Goal: Information Seeking & Learning: Learn about a topic

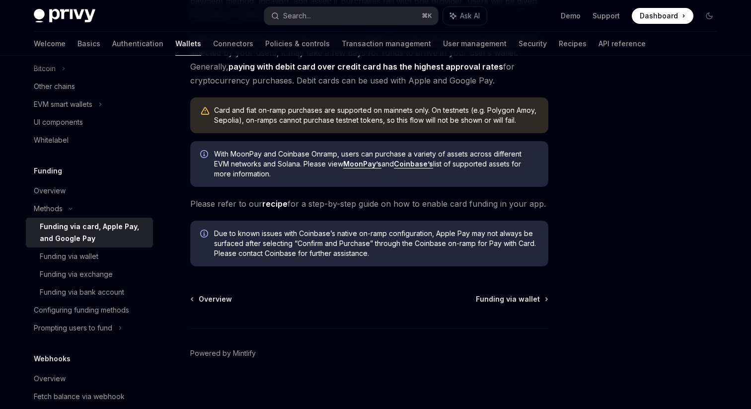
scroll to position [247, 0]
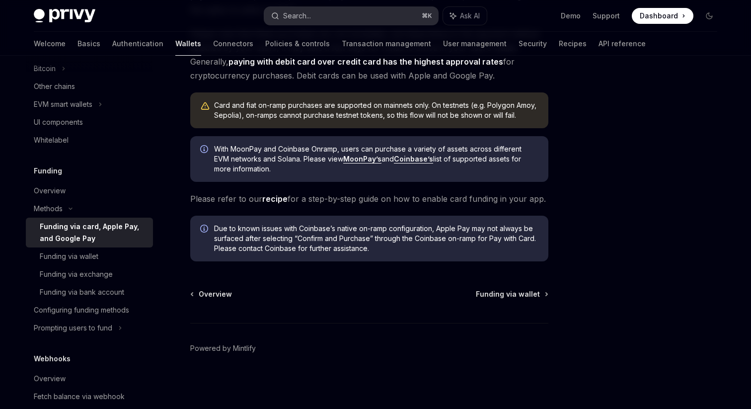
click at [301, 16] on div "Search..." at bounding box center [297, 16] width 28 height 12
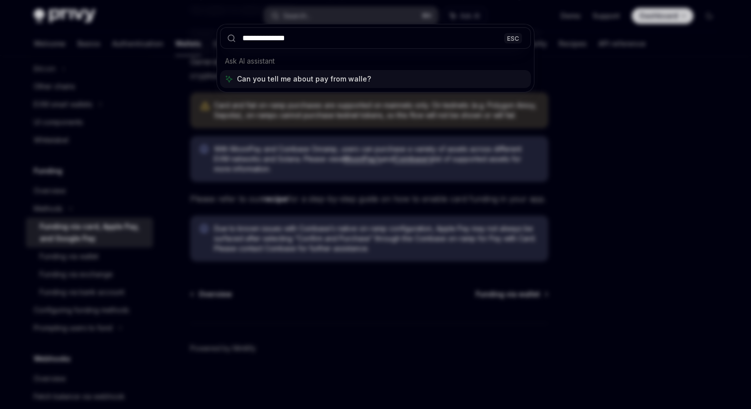
type input "**********"
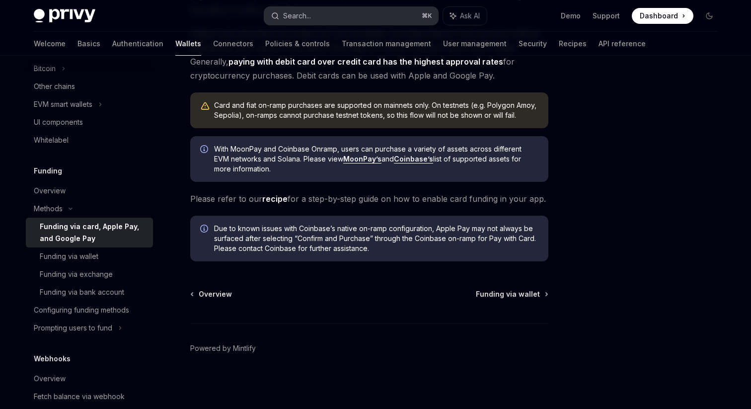
scroll to position [56, 0]
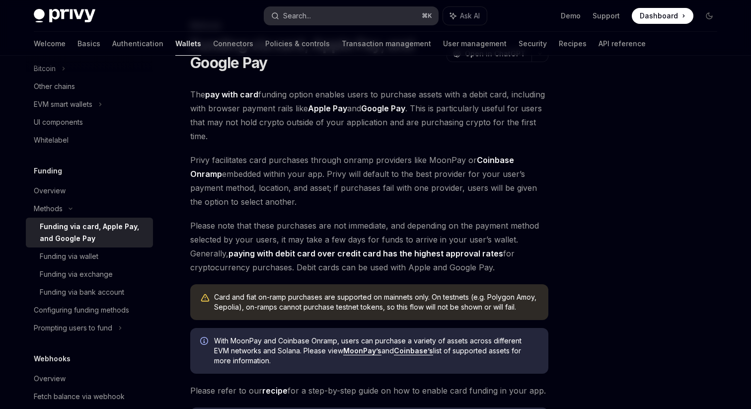
type textarea "*"
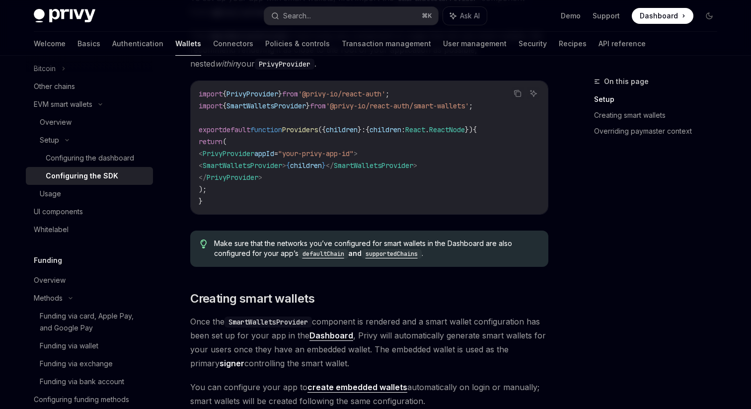
scroll to position [0, 0]
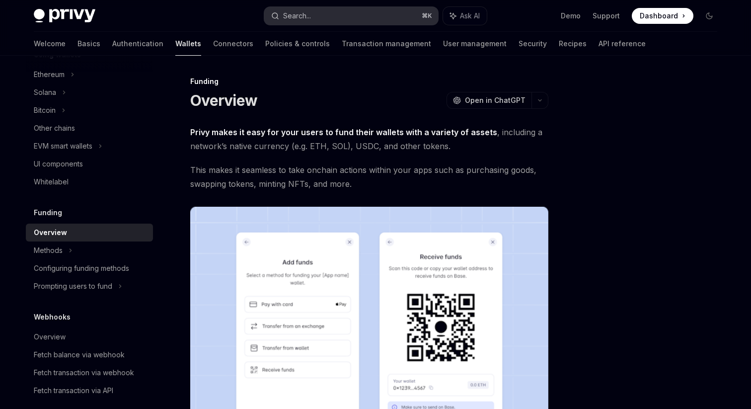
click at [294, 14] on div "Search..." at bounding box center [297, 16] width 28 height 12
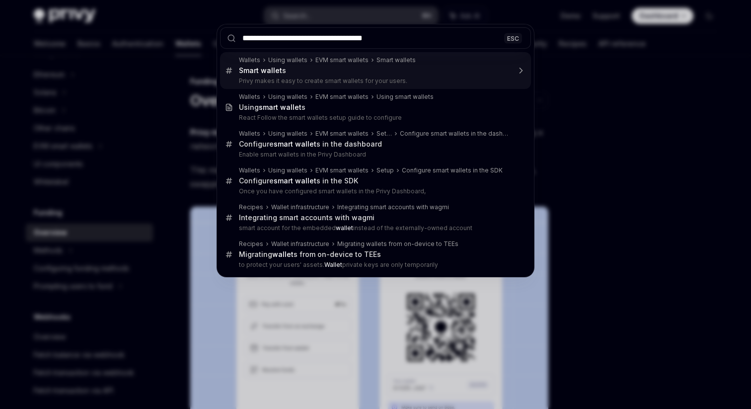
type input "**********"
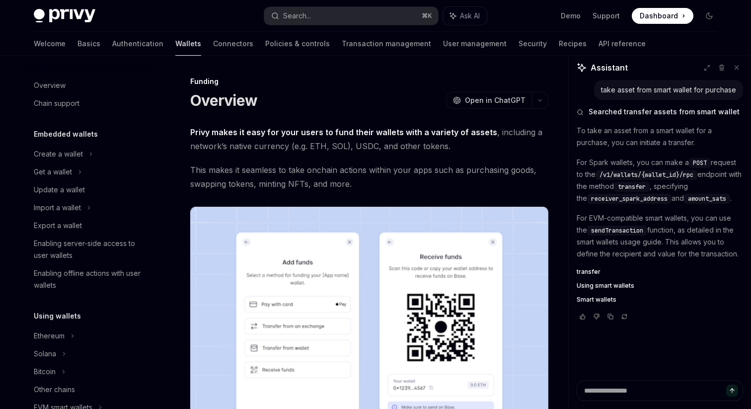
click at [175, 45] on link "Wallets" at bounding box center [188, 44] width 26 height 24
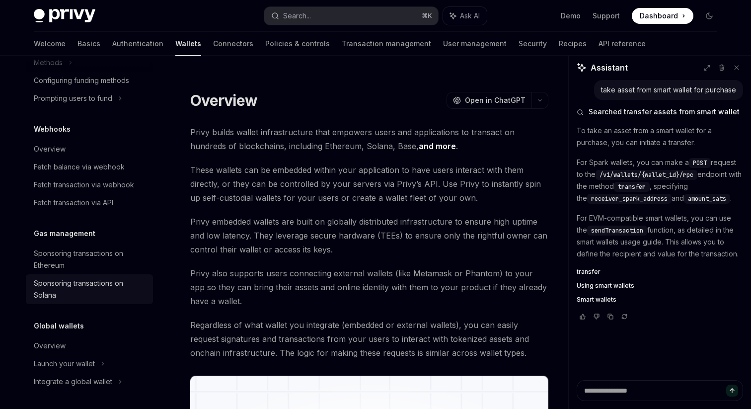
scroll to position [451, 0]
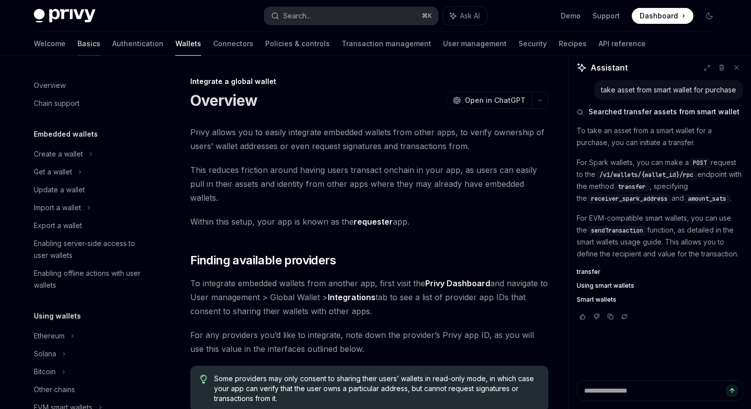
click at [77, 44] on link "Basics" at bounding box center [88, 44] width 23 height 24
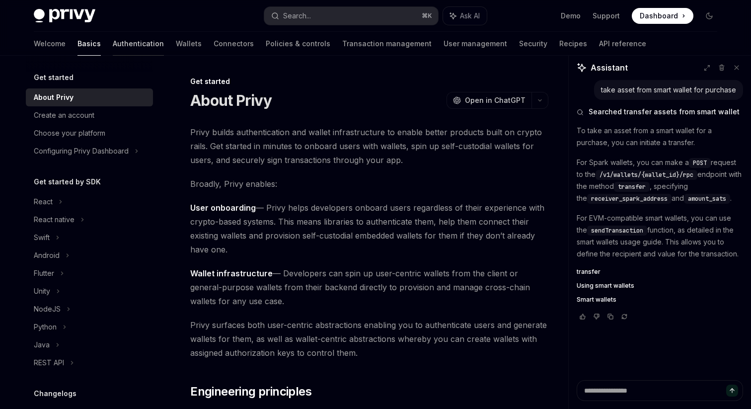
click at [113, 35] on link "Authentication" at bounding box center [138, 44] width 51 height 24
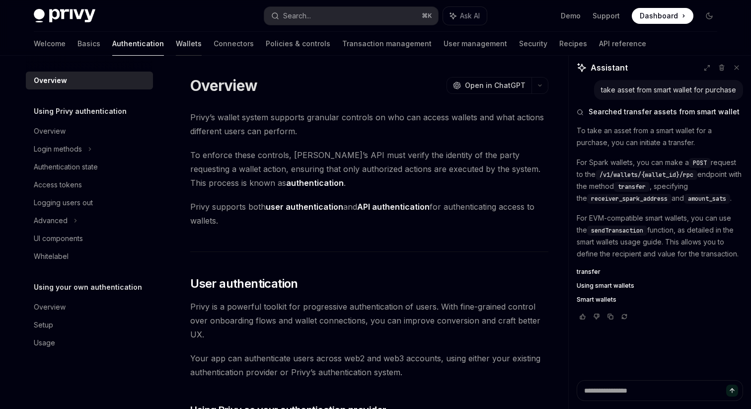
click at [176, 39] on link "Wallets" at bounding box center [189, 44] width 26 height 24
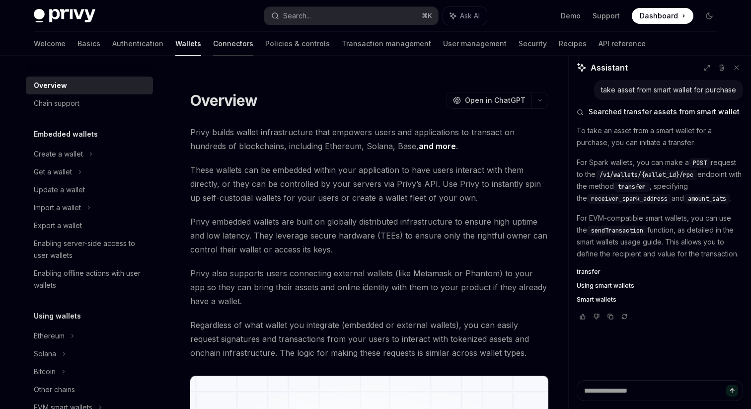
click at [213, 44] on link "Connectors" at bounding box center [233, 44] width 40 height 24
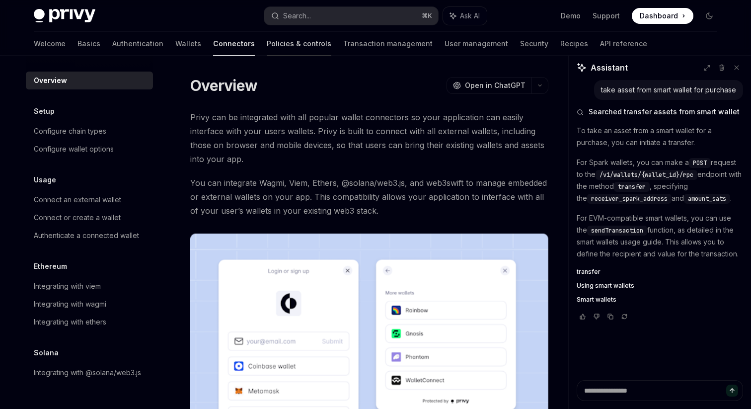
click at [267, 47] on link "Policies & controls" at bounding box center [299, 44] width 65 height 24
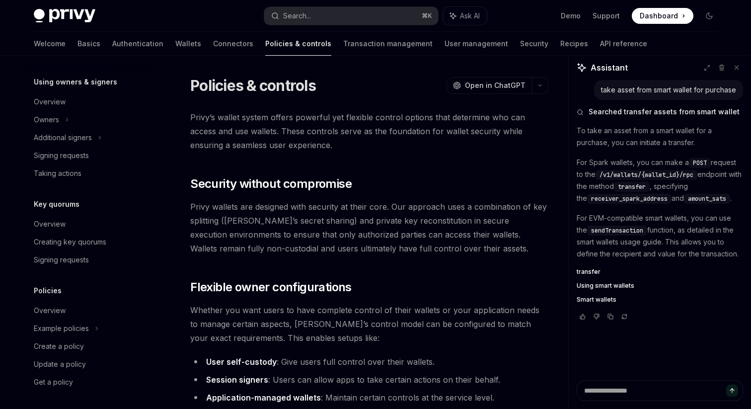
scroll to position [291, 0]
click at [343, 47] on link "Transaction management" at bounding box center [387, 44] width 89 height 24
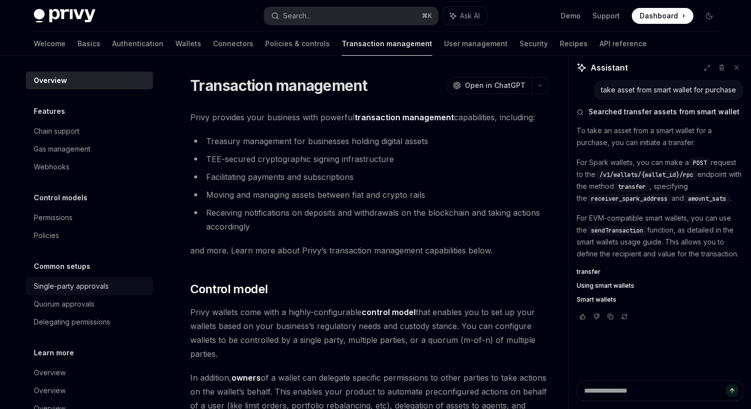
scroll to position [28, 0]
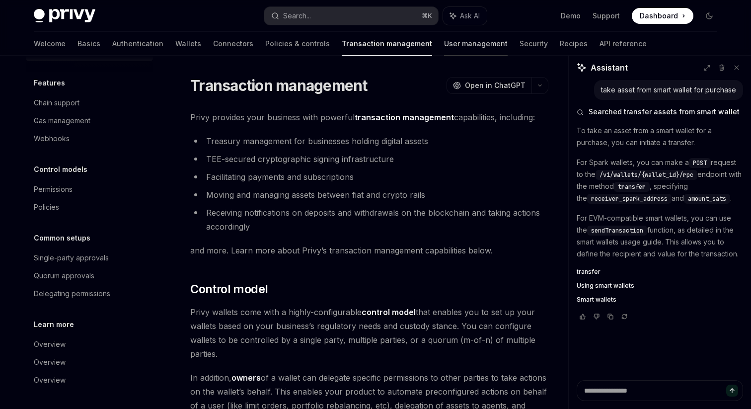
click at [444, 47] on link "User management" at bounding box center [476, 44] width 64 height 24
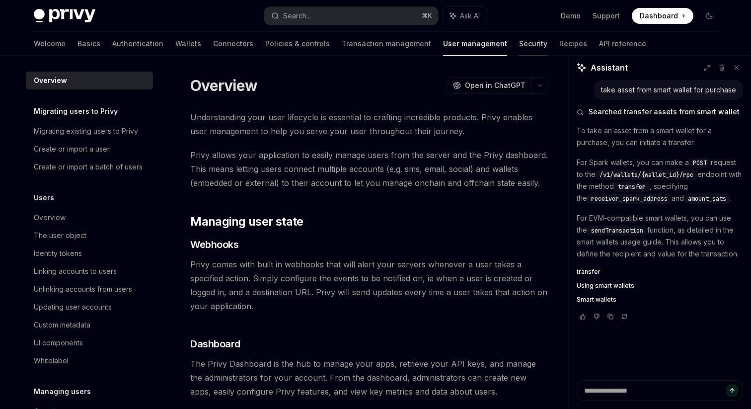
click at [519, 48] on link "Security" at bounding box center [533, 44] width 28 height 24
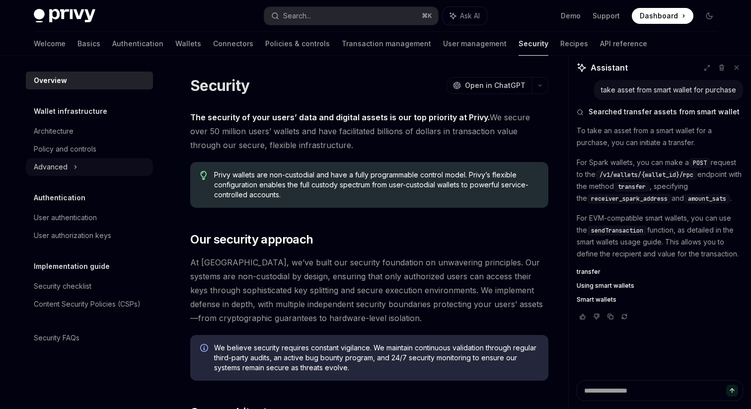
click at [60, 164] on div "Advanced" at bounding box center [51, 167] width 34 height 12
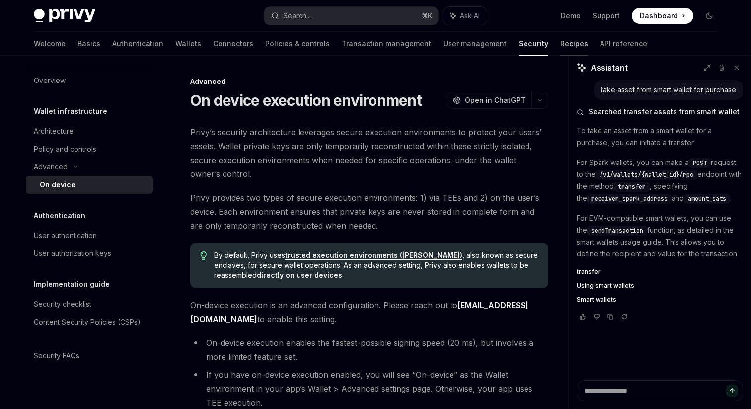
click at [560, 43] on link "Recipes" at bounding box center [574, 44] width 28 height 24
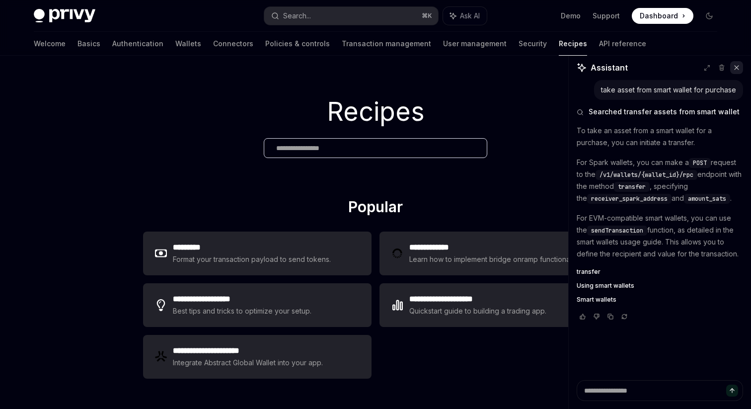
click at [739, 66] on icon at bounding box center [736, 67] width 7 height 7
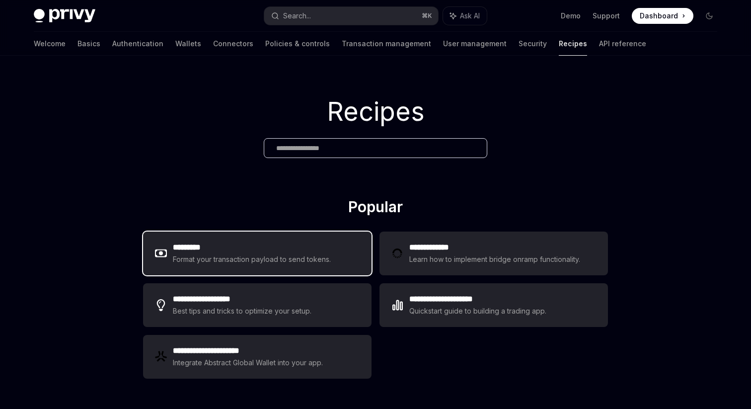
click at [235, 261] on div "Format your transaction payload to send tokens." at bounding box center [252, 259] width 158 height 12
click at [231, 265] on div "Format your transaction payload to send tokens." at bounding box center [252, 259] width 158 height 12
type textarea "*"
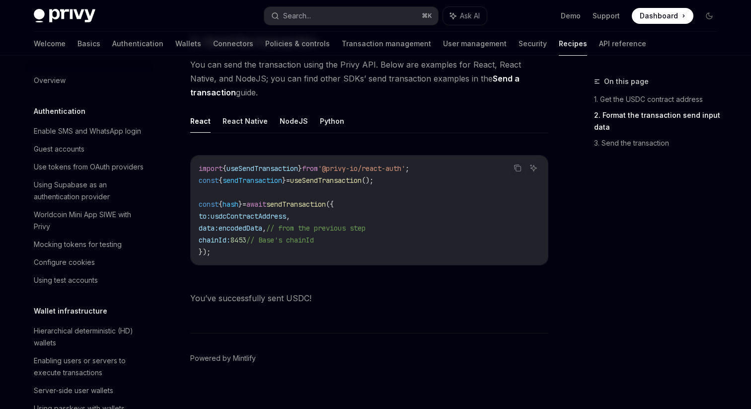
scroll to position [774, 0]
